Goal: Obtain resource: Obtain resource

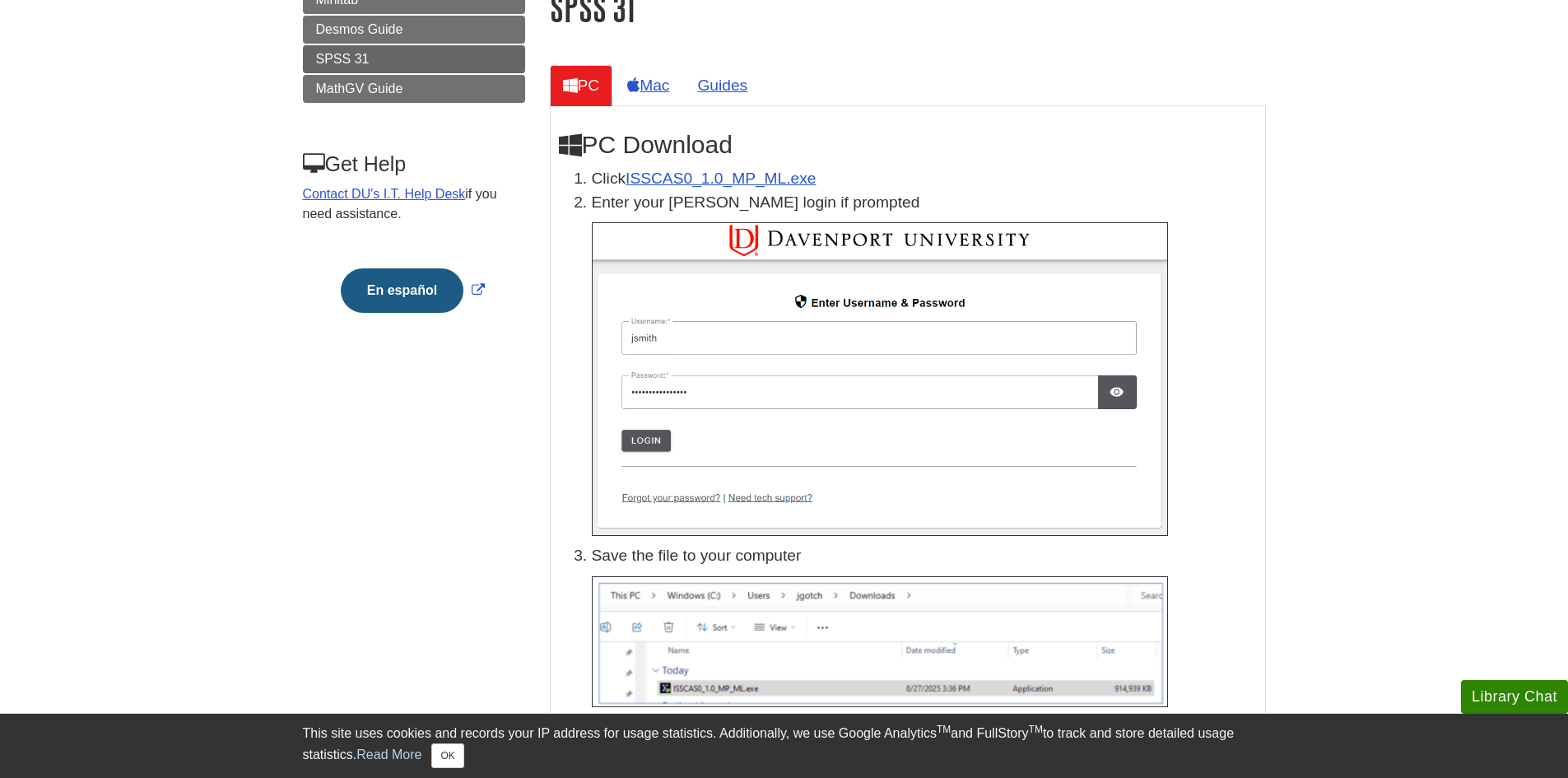
scroll to position [247, 0]
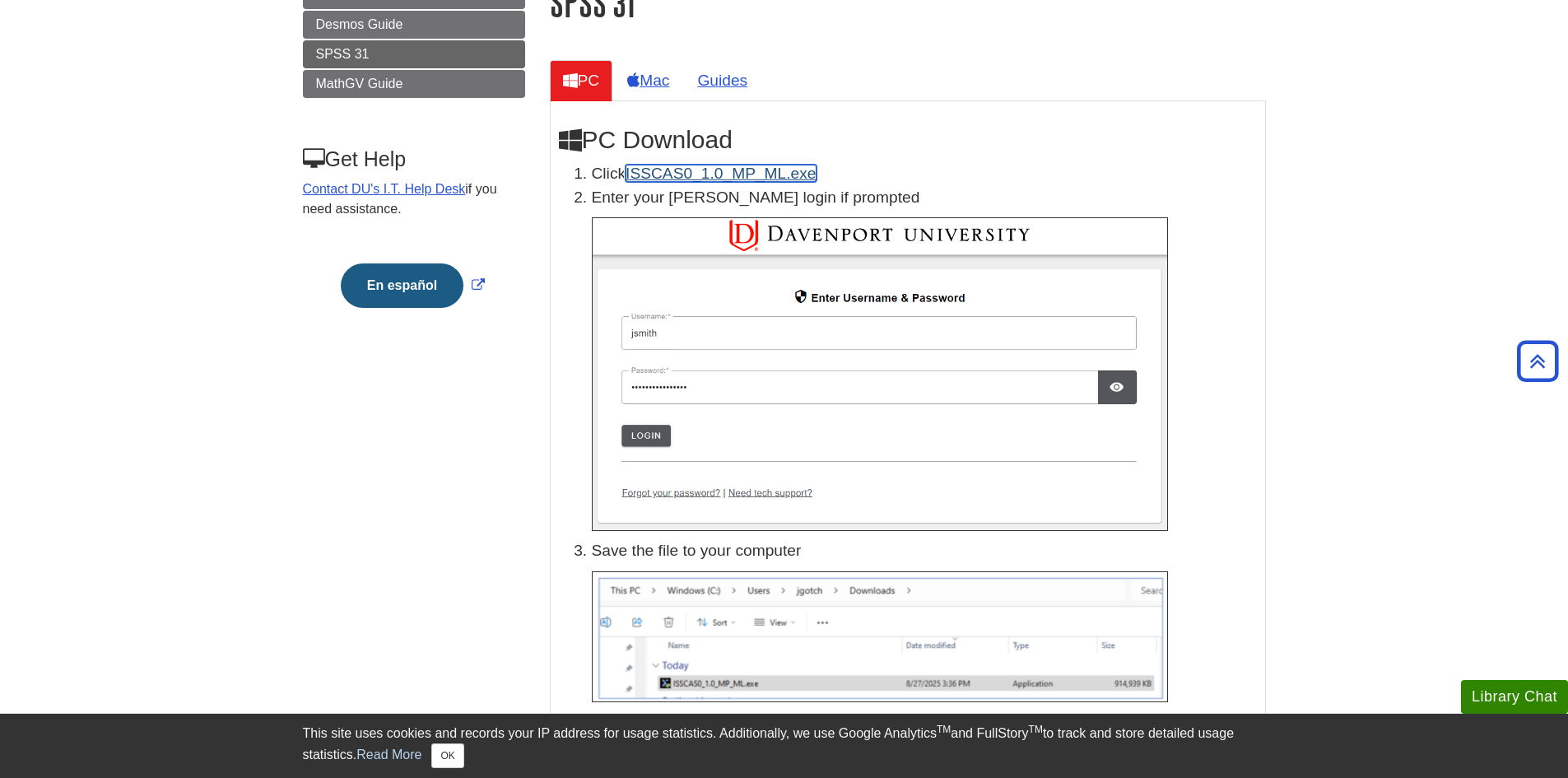
click at [712, 174] on link "ISSCAS0_1.0_MP_ML.exe" at bounding box center [720, 173] width 190 height 18
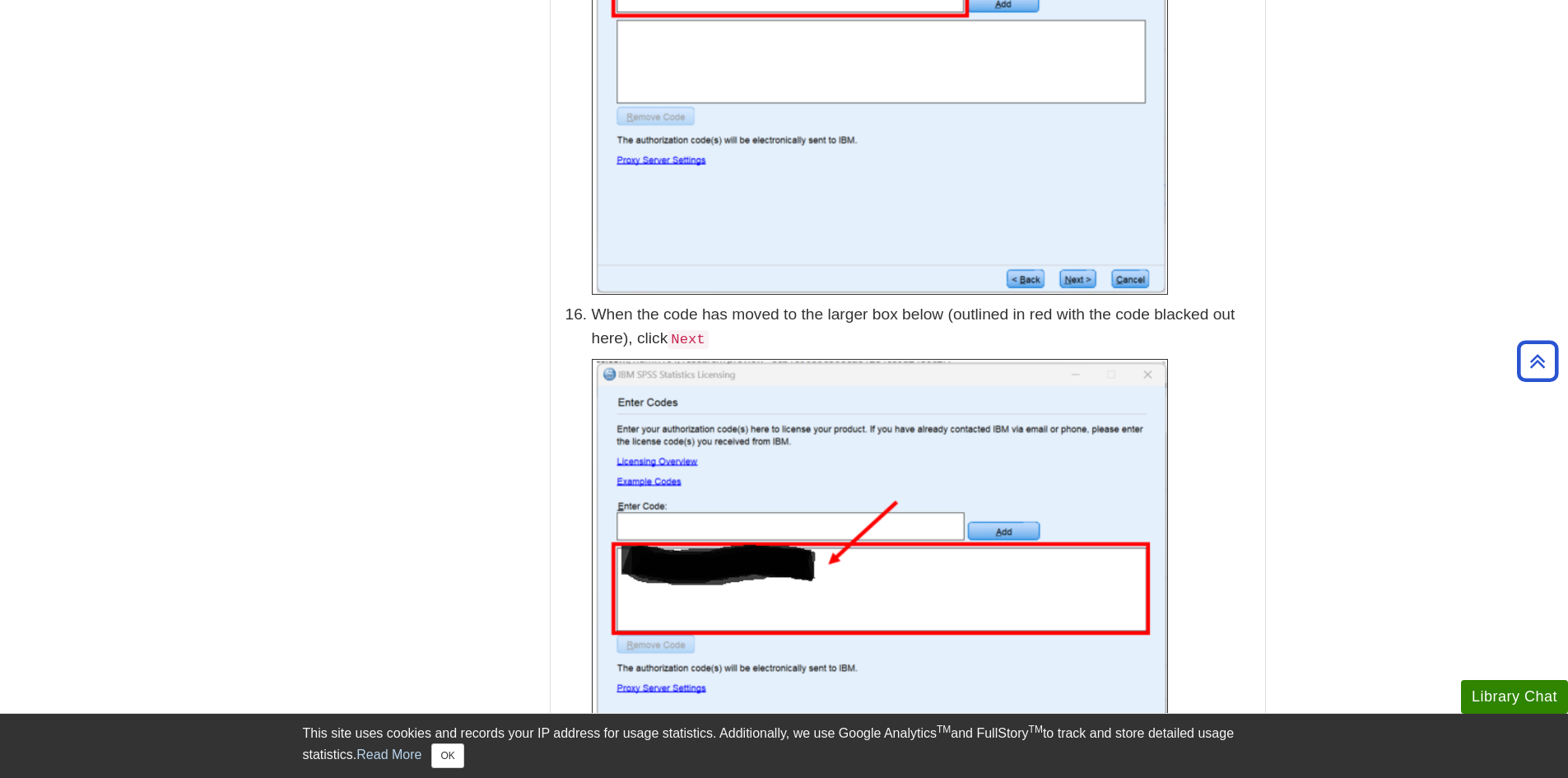
scroll to position [4860, 0]
click at [718, 549] on img at bounding box center [880, 589] width 576 height 463
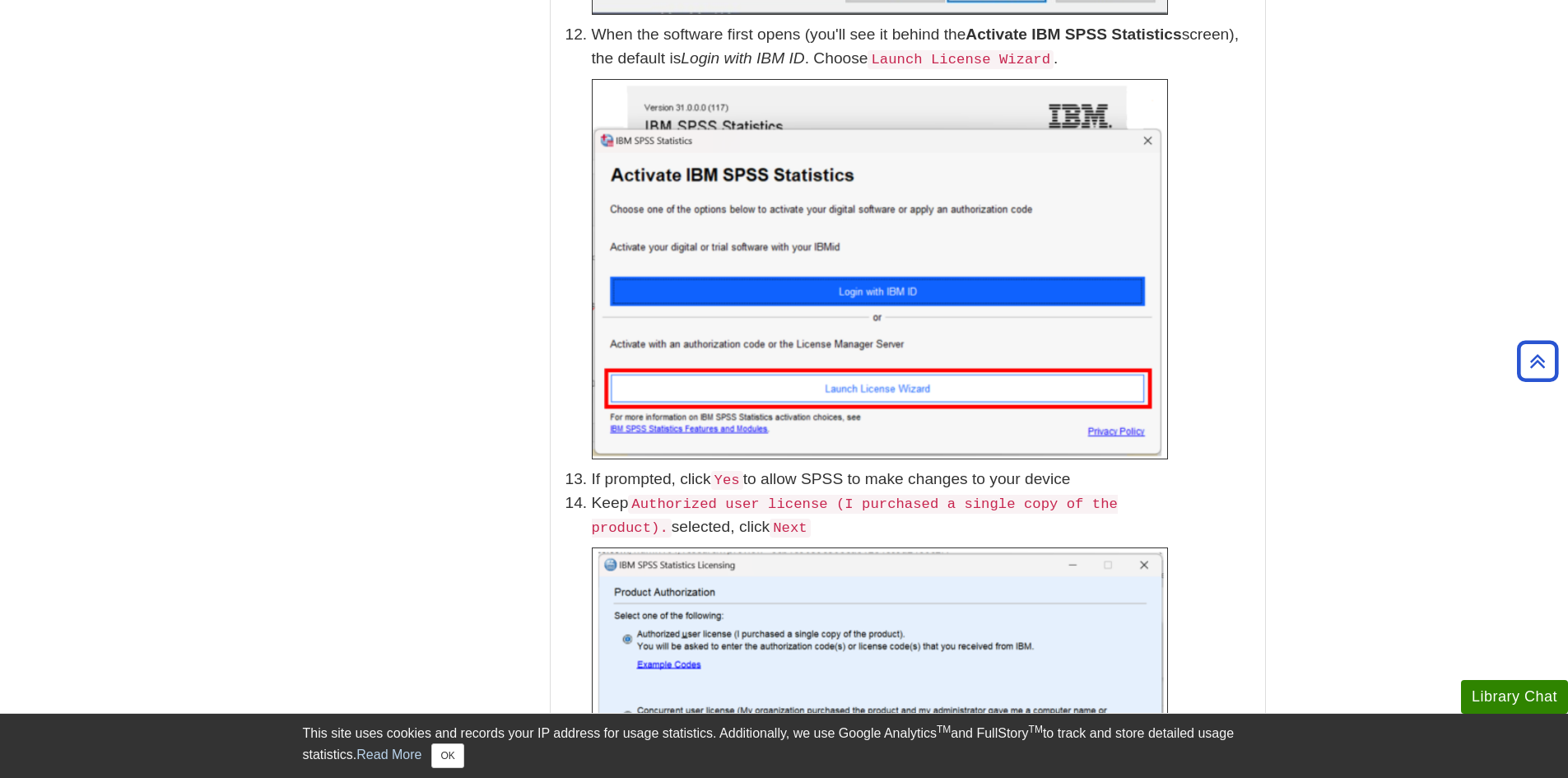
scroll to position [3624, 0]
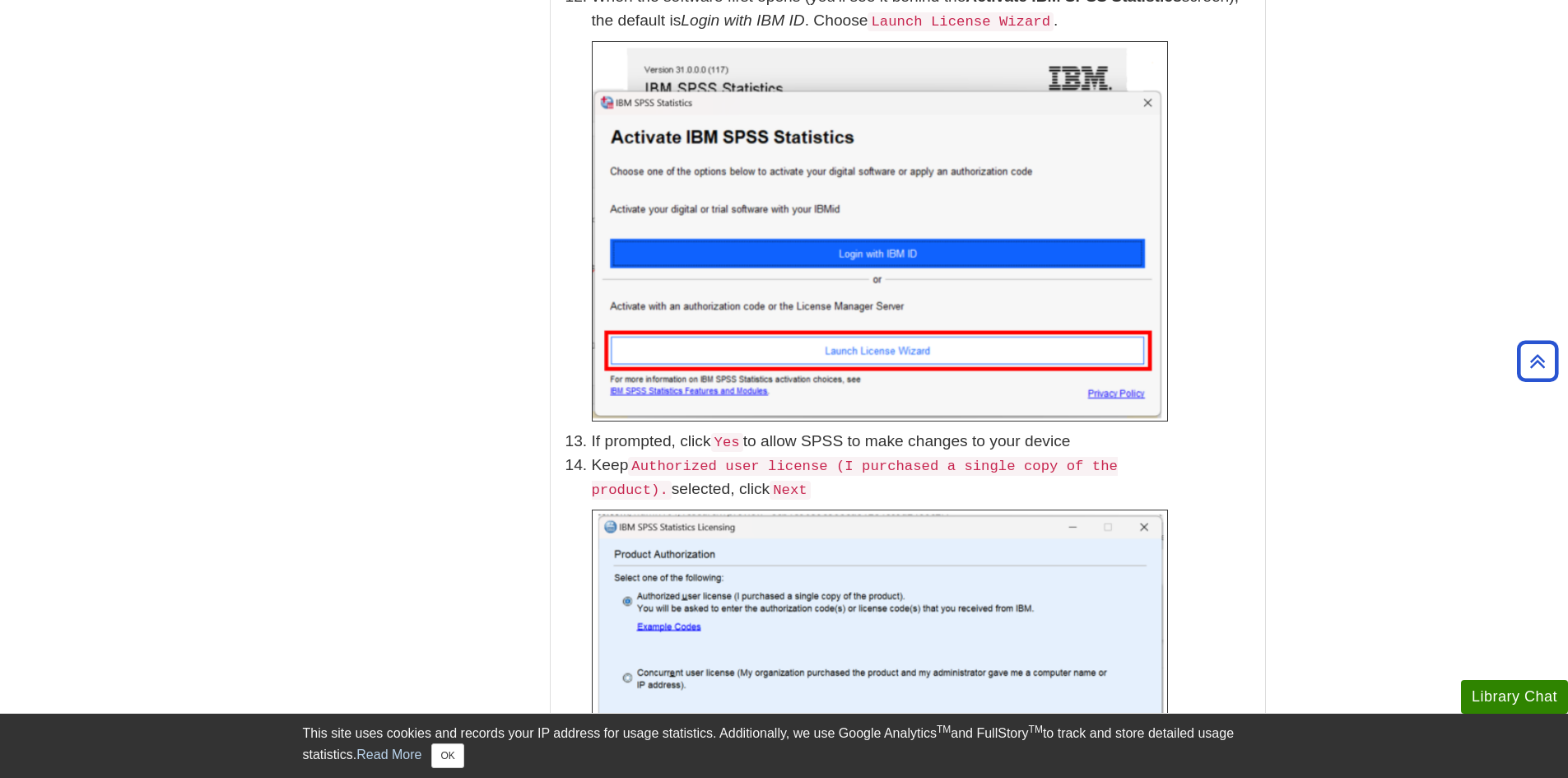
click at [724, 457] on code "Authorized user license (I purchased a single copy of the product)." at bounding box center [855, 478] width 526 height 43
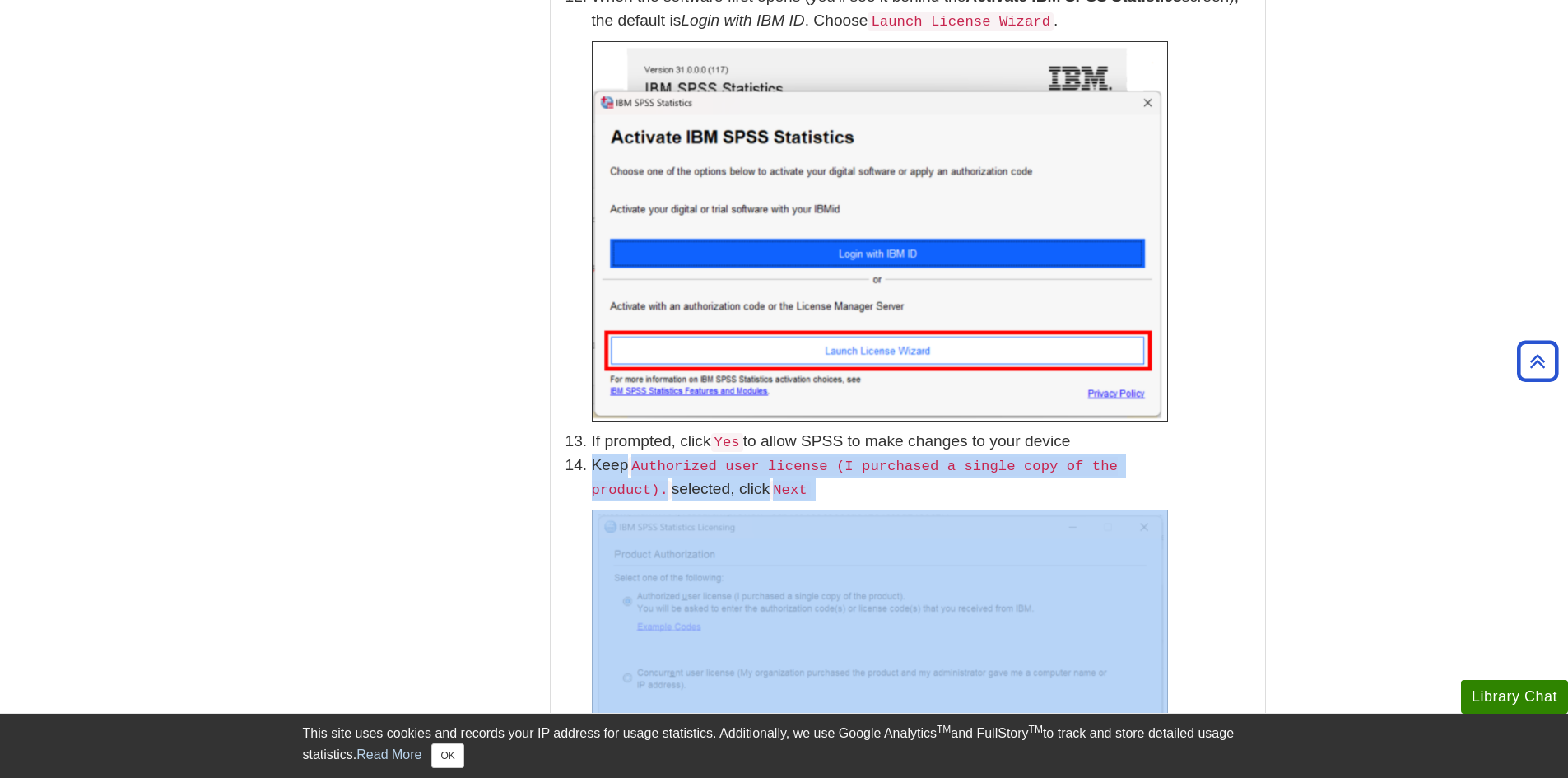
click at [724, 457] on code "Authorized user license (I purchased a single copy of the product)." at bounding box center [855, 478] width 526 height 43
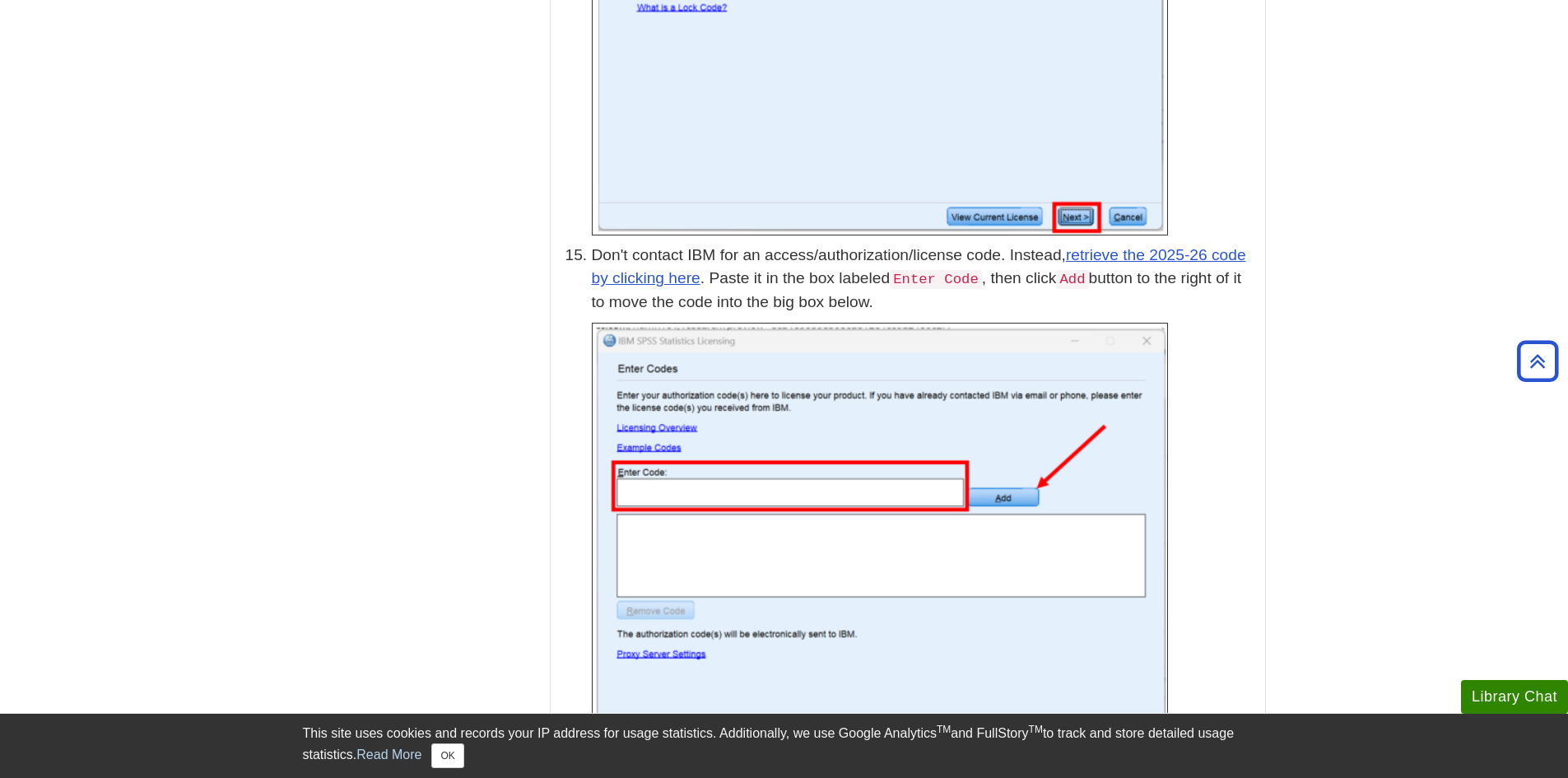
scroll to position [4365, 0]
click at [618, 251] on link "retrieve the 2025-26 code by clicking here" at bounding box center [919, 266] width 654 height 41
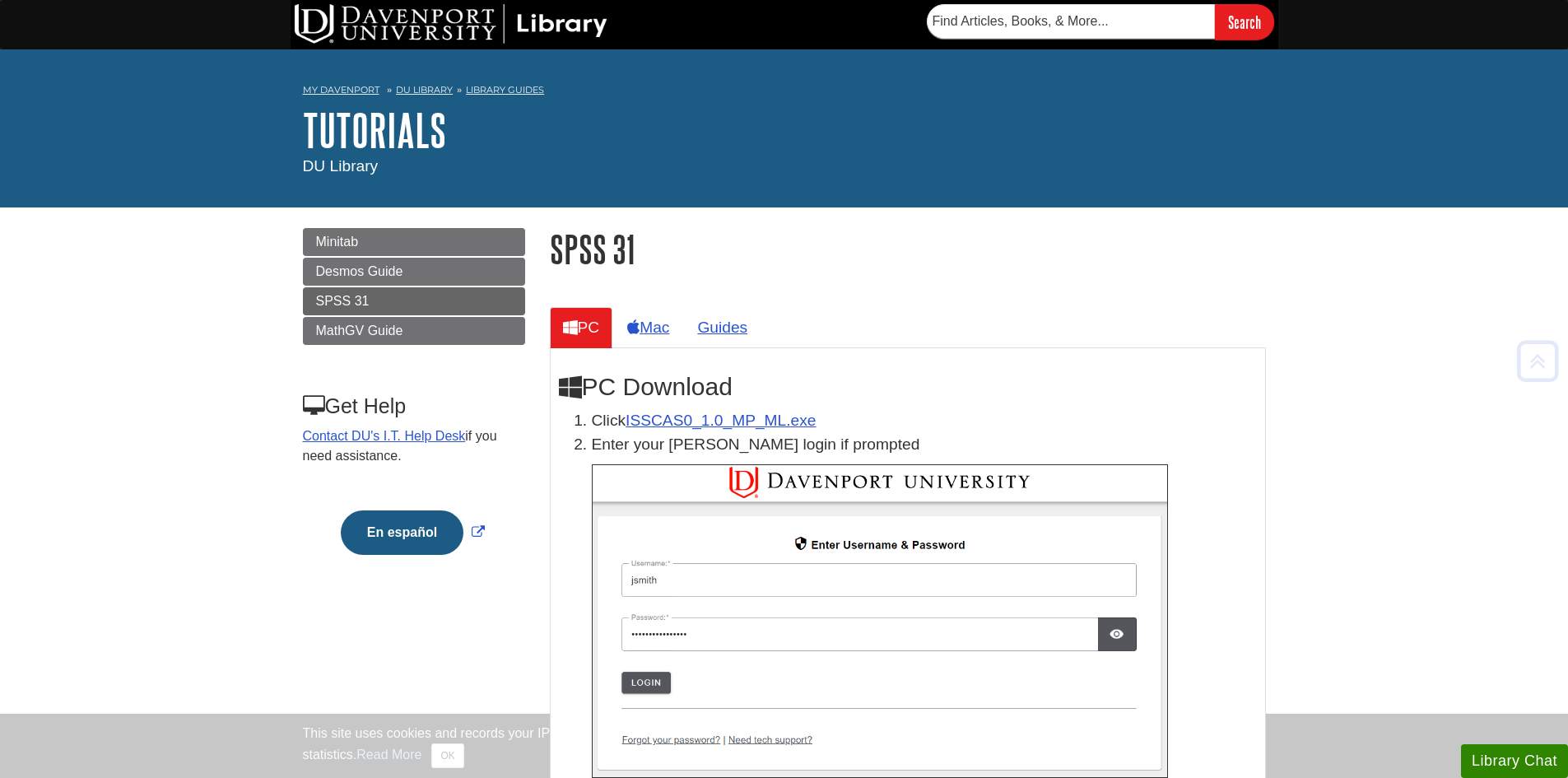
scroll to position [4365, 0]
